Goal: Task Accomplishment & Management: Complete application form

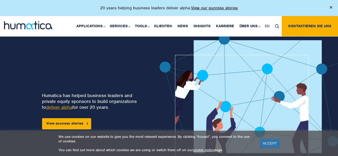
click at [332, 6] on img at bounding box center [331, 7] width 2 height 2
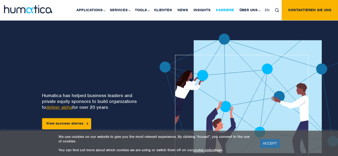
click at [227, 9] on link "Karriere" at bounding box center [225, 10] width 24 height 20
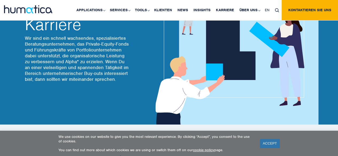
scroll to position [53, 0]
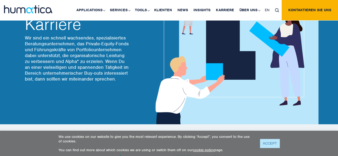
click at [272, 145] on link "ACCEPT" at bounding box center [270, 143] width 20 height 9
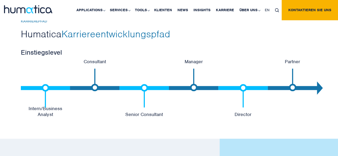
scroll to position [1149, 0]
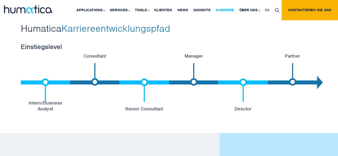
click at [224, 10] on link "Karriere" at bounding box center [225, 10] width 24 height 20
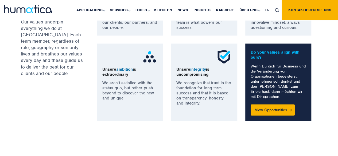
scroll to position [481, 0]
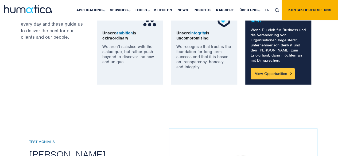
click at [276, 75] on link "View Opportunities" at bounding box center [273, 73] width 44 height 11
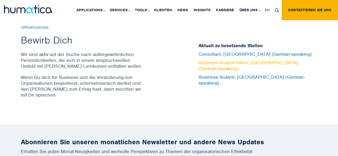
click at [205, 62] on link "Business Analyst Intern, Munich (German-speaking)" at bounding box center [247, 66] width 99 height 12
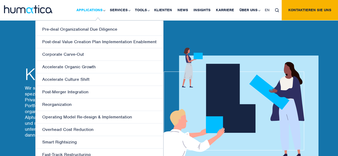
scroll to position [0, 0]
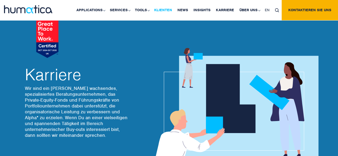
click at [161, 8] on link "Klienten" at bounding box center [162, 10] width 23 height 20
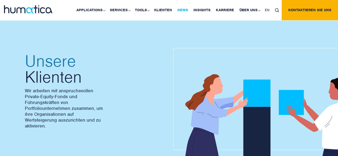
click at [185, 10] on link "News" at bounding box center [183, 10] width 16 height 20
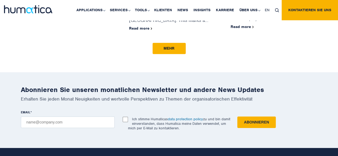
scroll to position [828, 0]
